Goal: Task Accomplishment & Management: Use online tool/utility

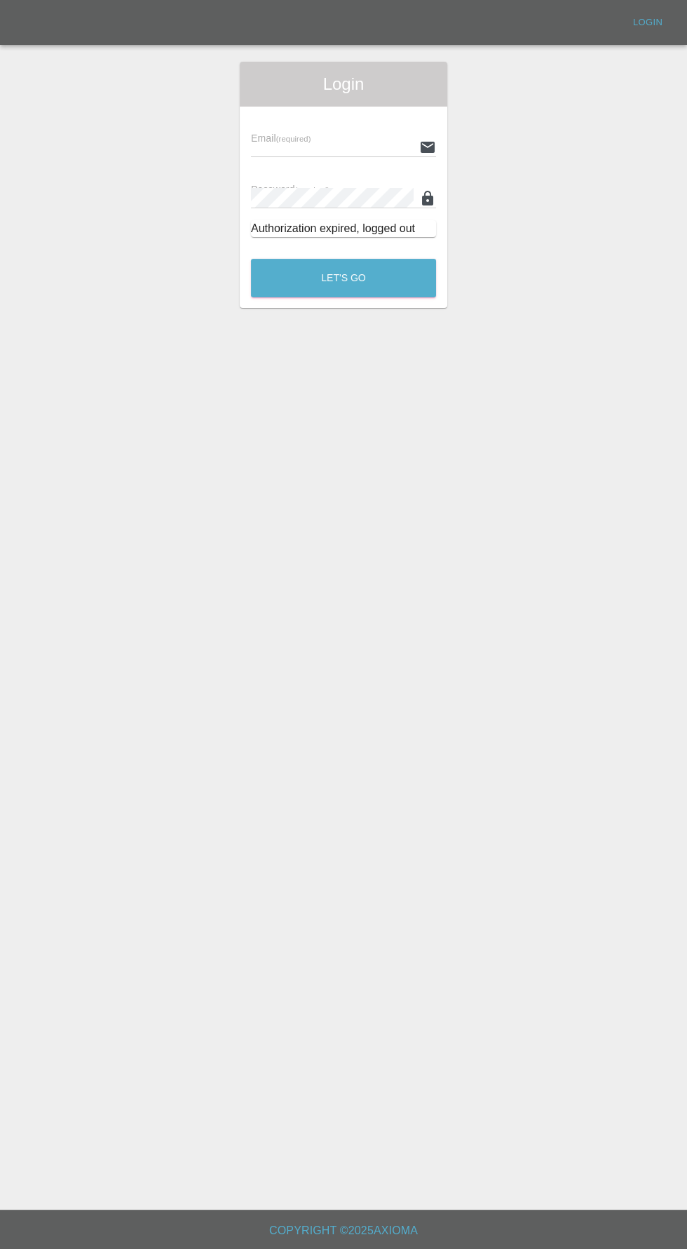
click at [310, 109] on div "Email (required) Password (required) Authorization expired, logged out" at bounding box center [344, 178] width 208 height 142
click at [318, 146] on input "text" at bounding box center [332, 147] width 163 height 20
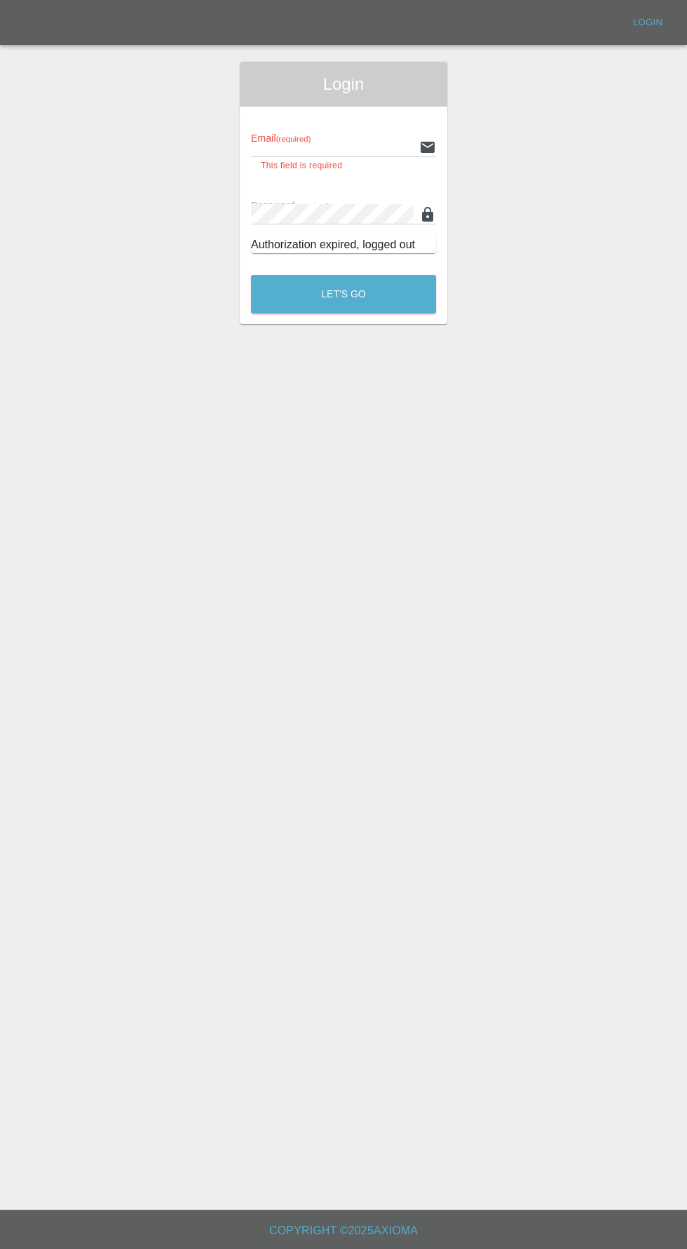
type input "[EMAIL_ADDRESS][DOMAIN_NAME]"
click at [251, 275] on button "Let's Go" at bounding box center [343, 294] width 185 height 39
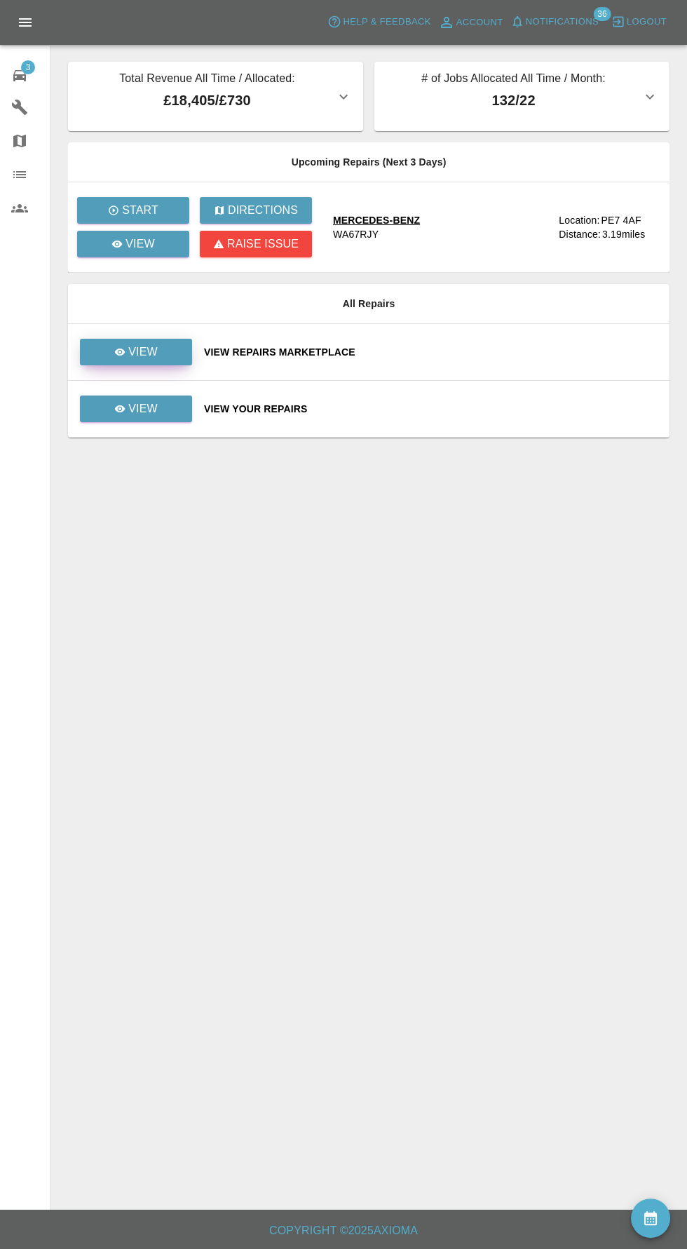
click at [121, 351] on icon at bounding box center [120, 351] width 11 height 7
